Goal: Information Seeking & Learning: Learn about a topic

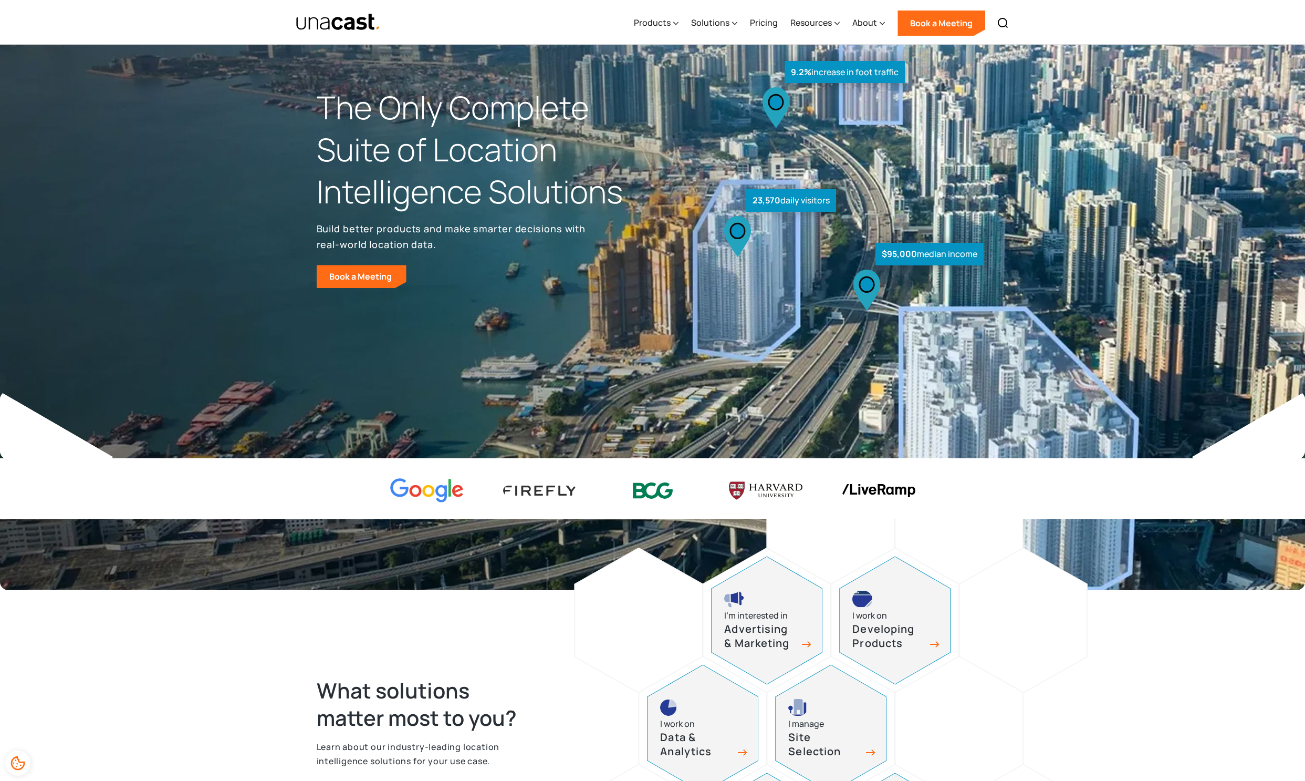
scroll to position [1, 0]
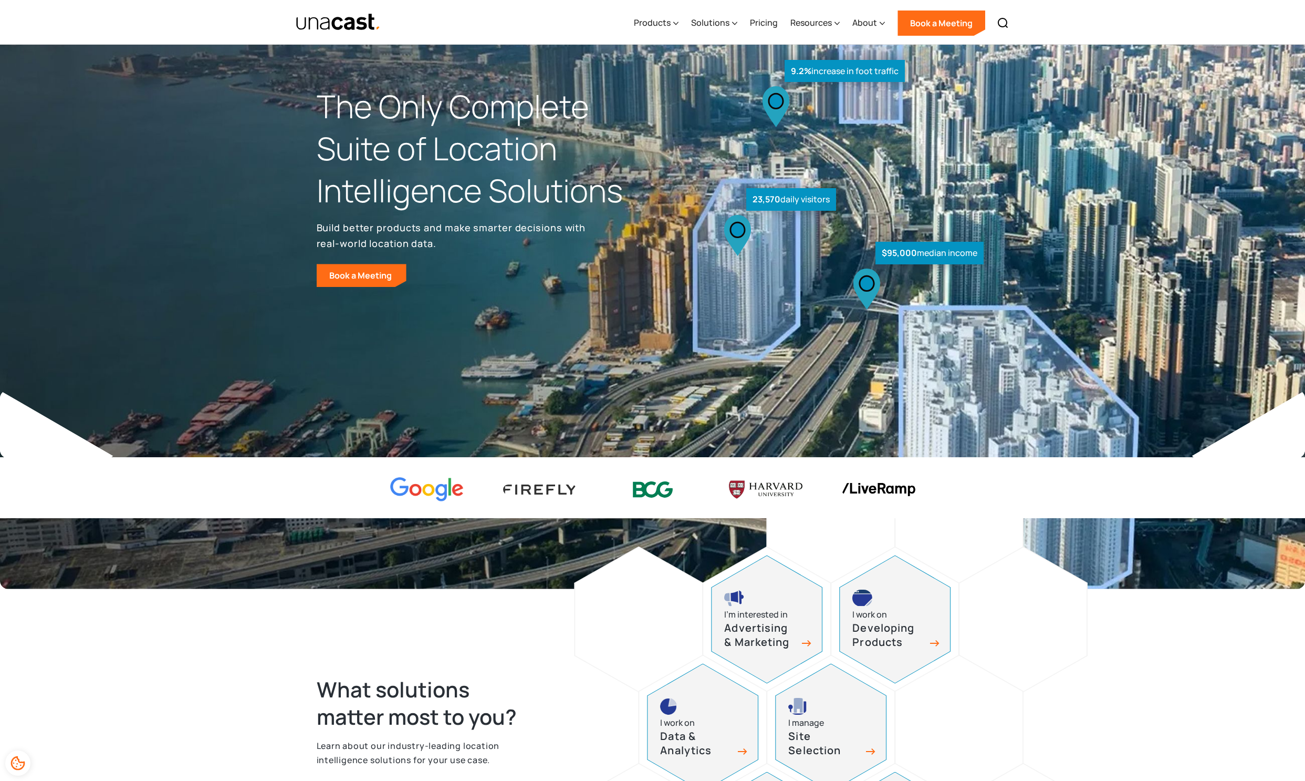
click at [760, 206] on div "23,570 daily visitors" at bounding box center [791, 199] width 90 height 23
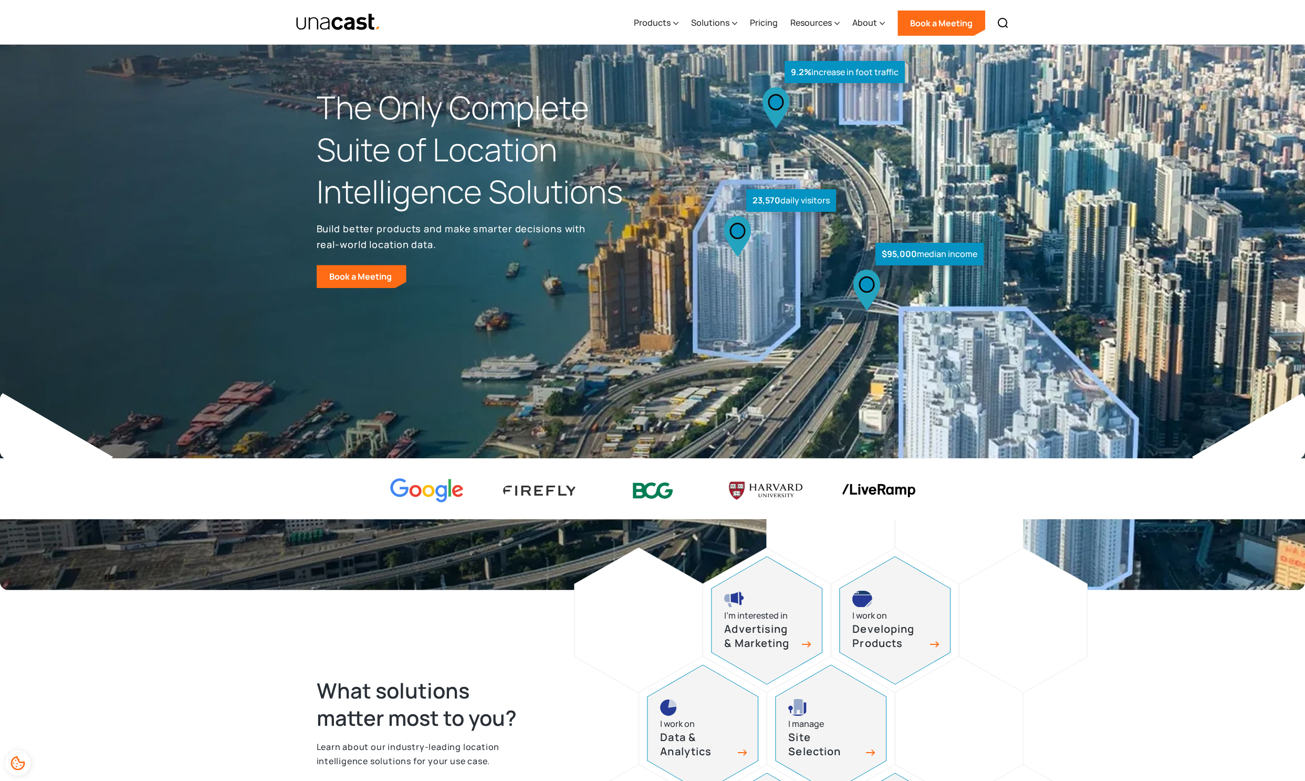
scroll to position [3, 0]
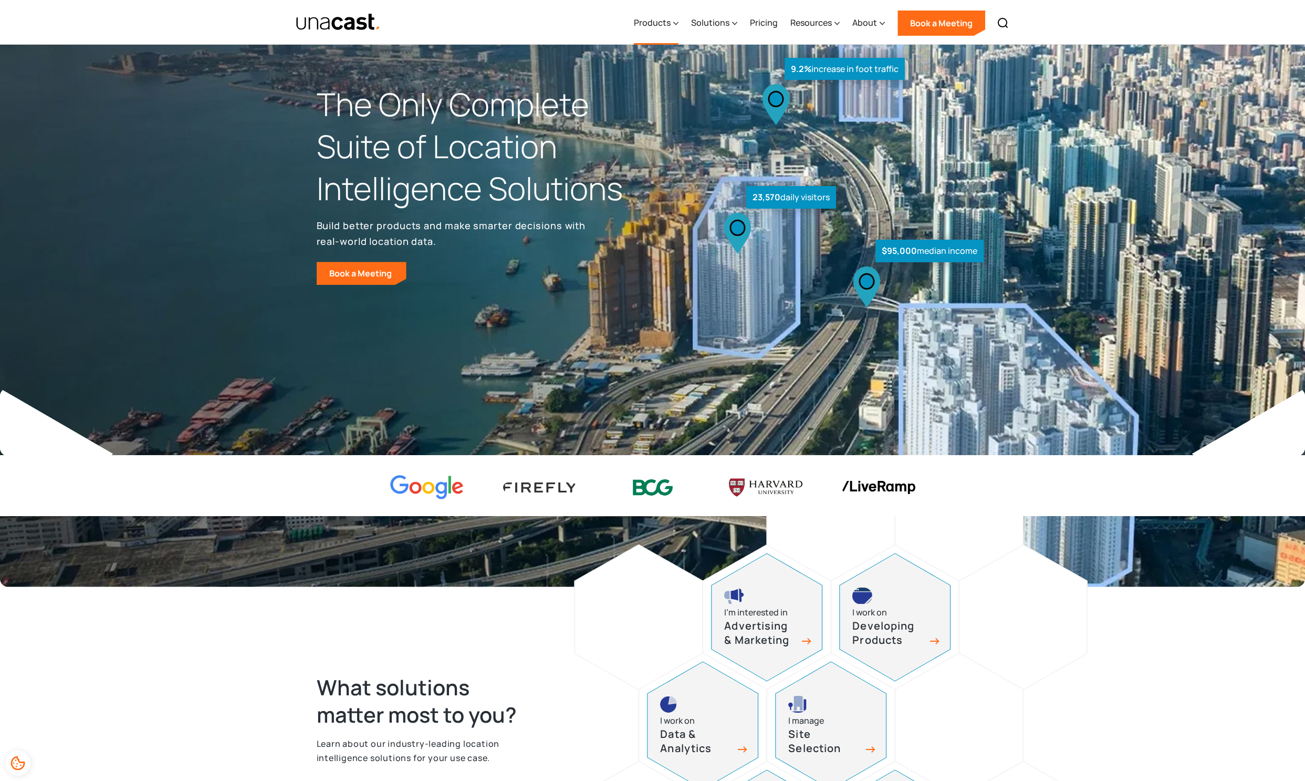
click at [666, 24] on div "Products" at bounding box center [652, 22] width 37 height 13
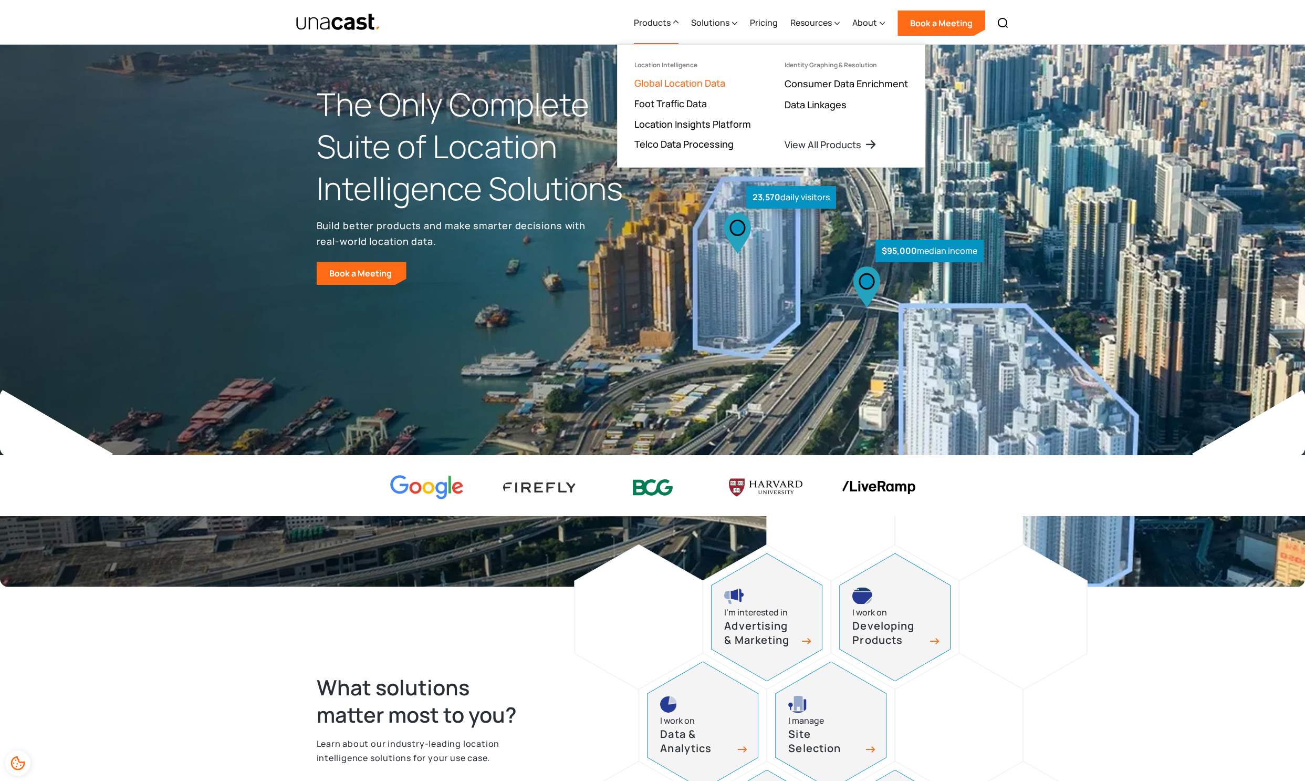
click at [670, 88] on link "Global Location Data" at bounding box center [680, 83] width 91 height 13
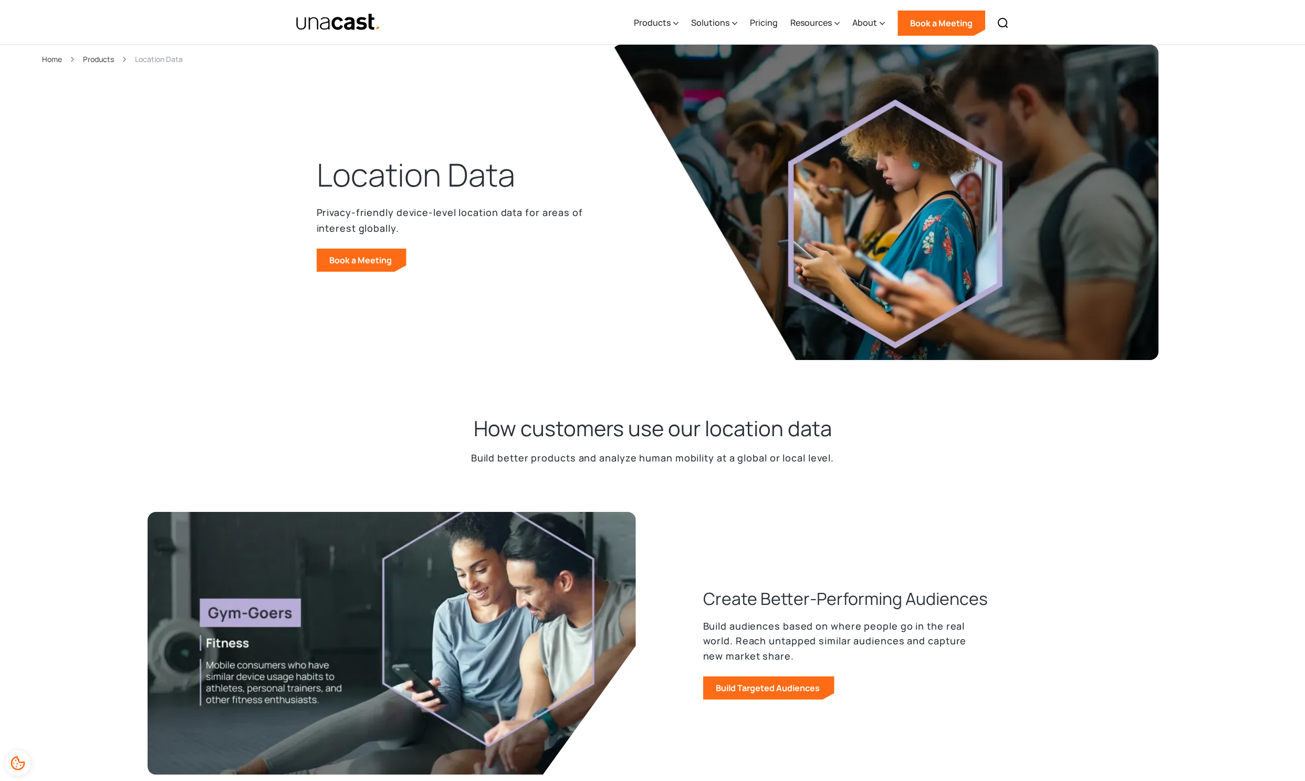
scroll to position [7, 0]
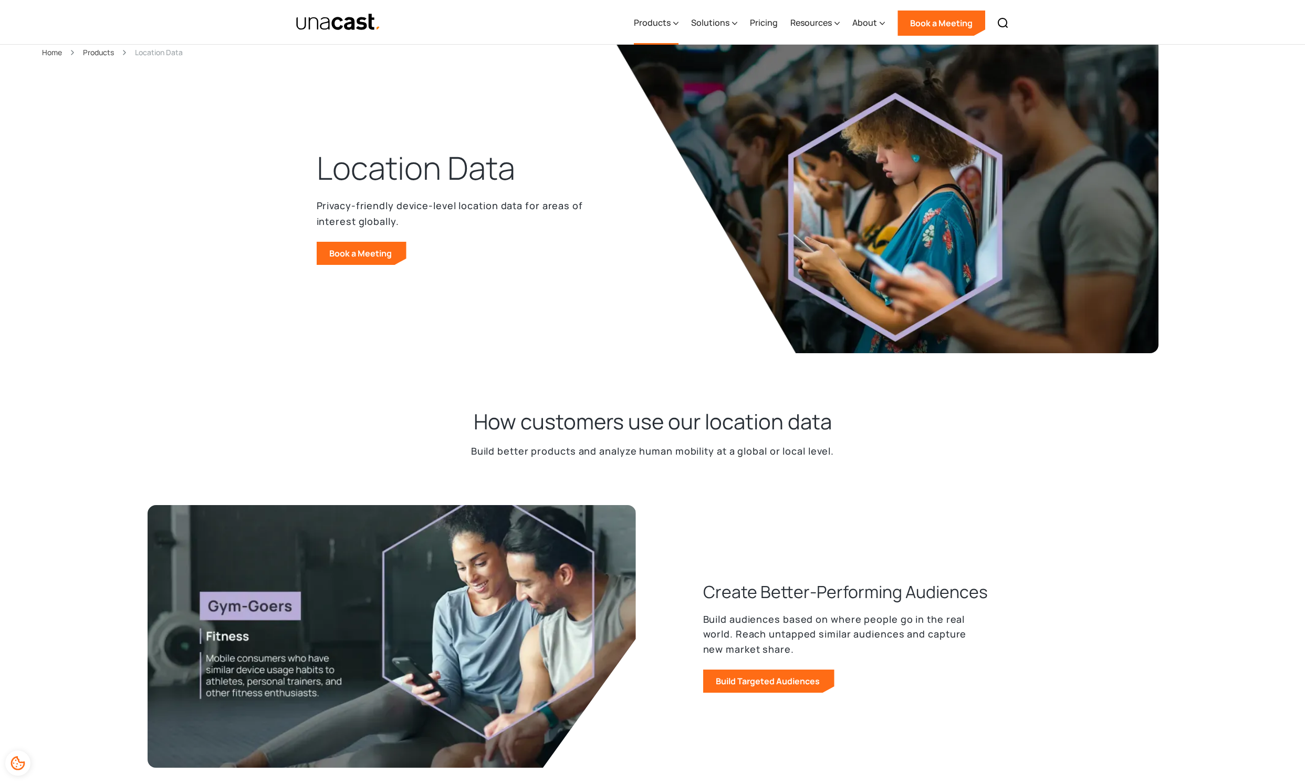
click at [666, 22] on div "Products" at bounding box center [652, 22] width 37 height 13
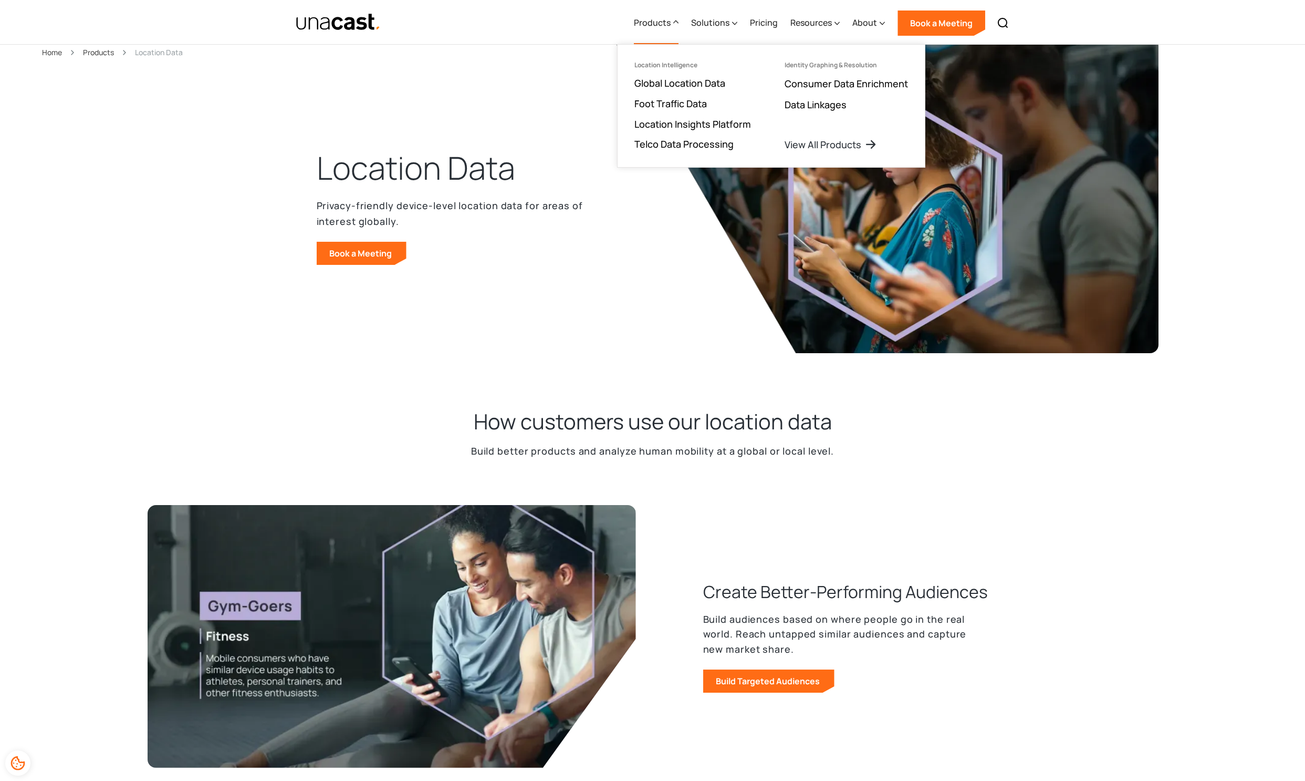
click at [688, 96] on ul "Location Intelligence Global Location Data Foot Traffic Data Location Insights …" at bounding box center [693, 106] width 150 height 122
click at [691, 103] on link "Foot Traffic Data" at bounding box center [671, 103] width 72 height 13
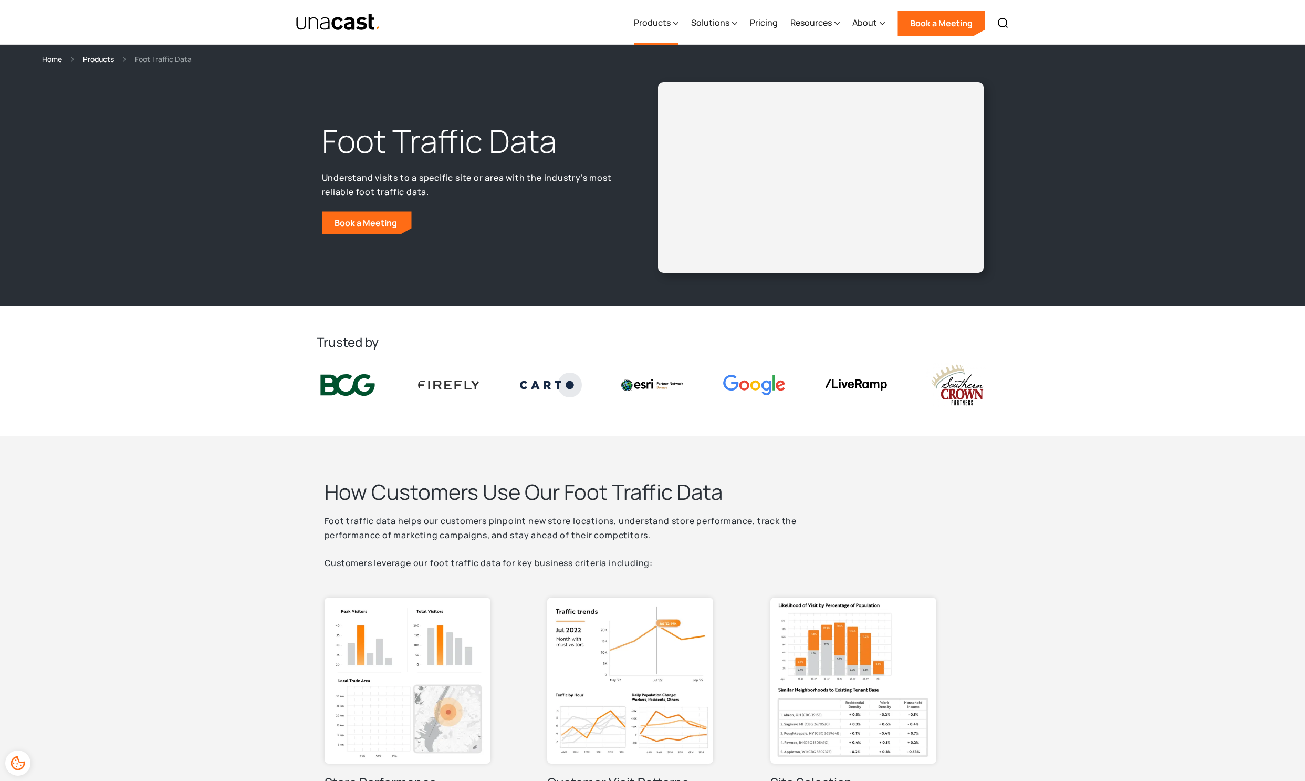
click at [656, 22] on div "Products" at bounding box center [652, 22] width 37 height 13
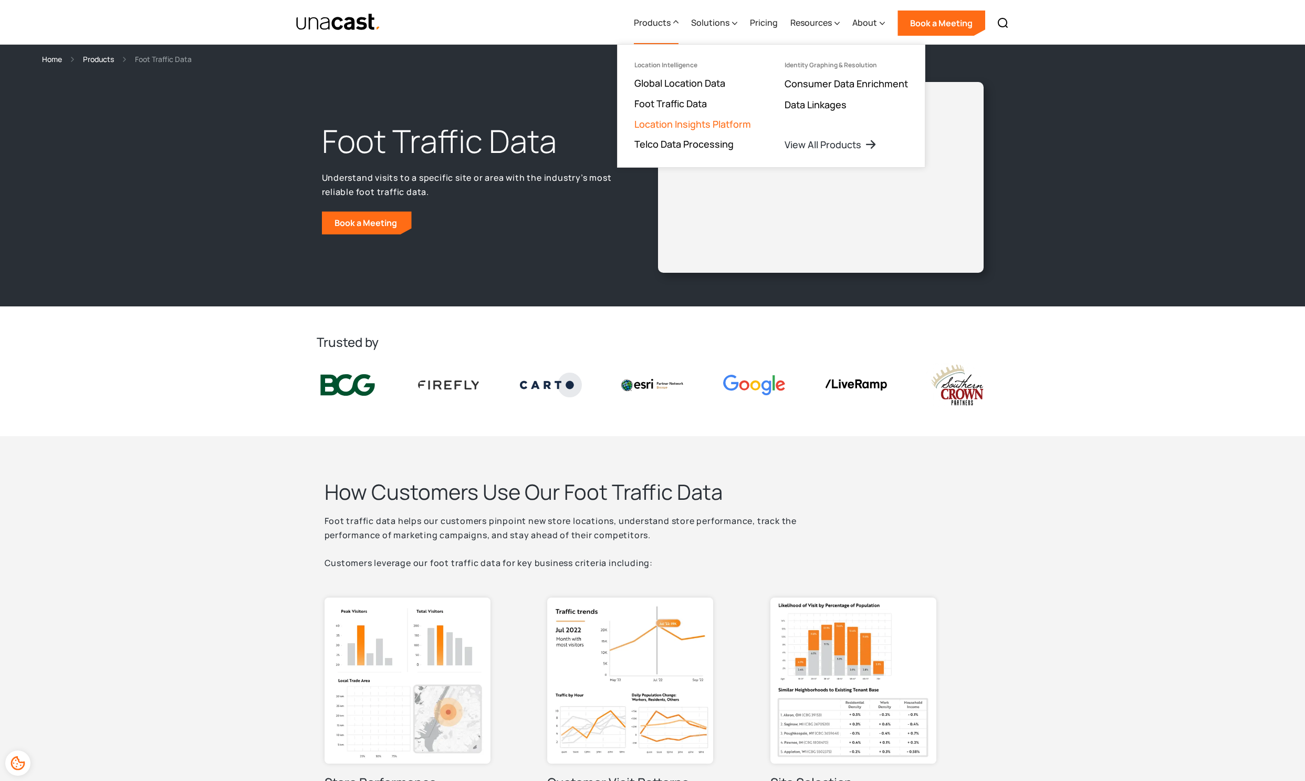
click at [662, 122] on link "Location Insights Platform" at bounding box center [693, 124] width 117 height 13
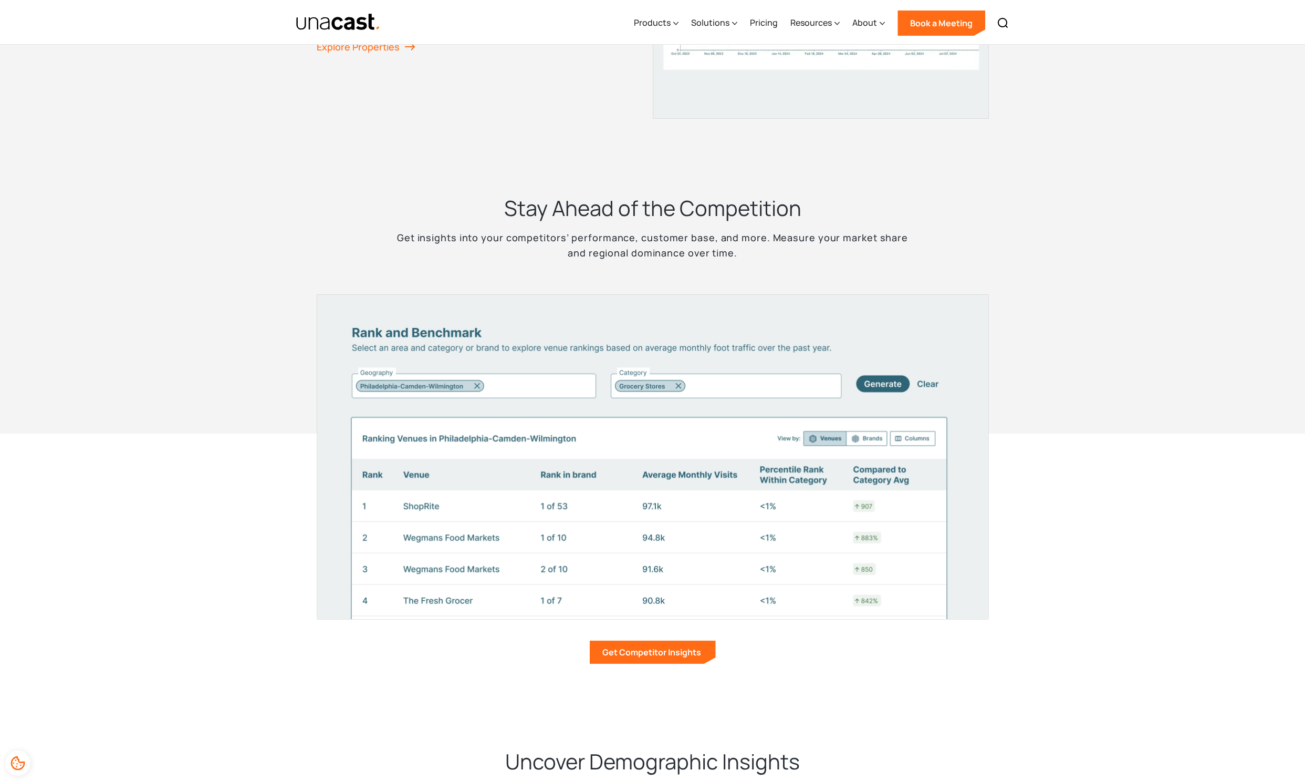
scroll to position [1903, 0]
